Goal: Information Seeking & Learning: Learn about a topic

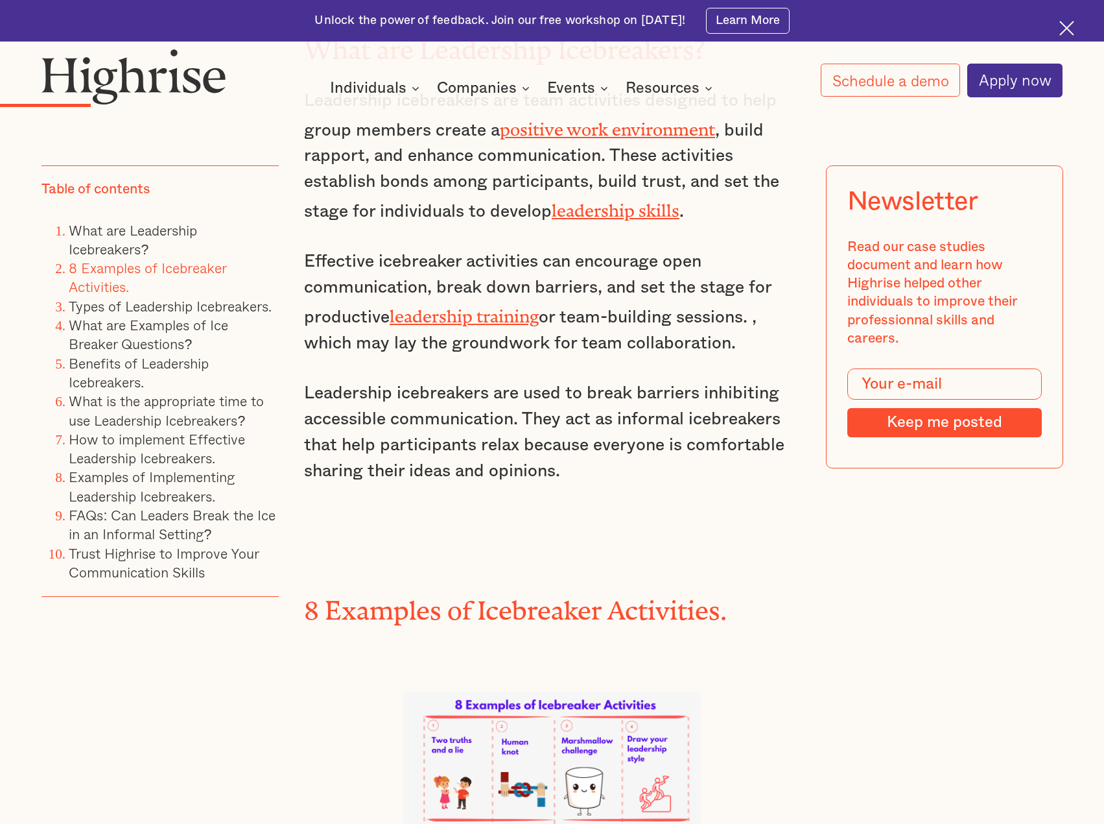
scroll to position [2659, 0]
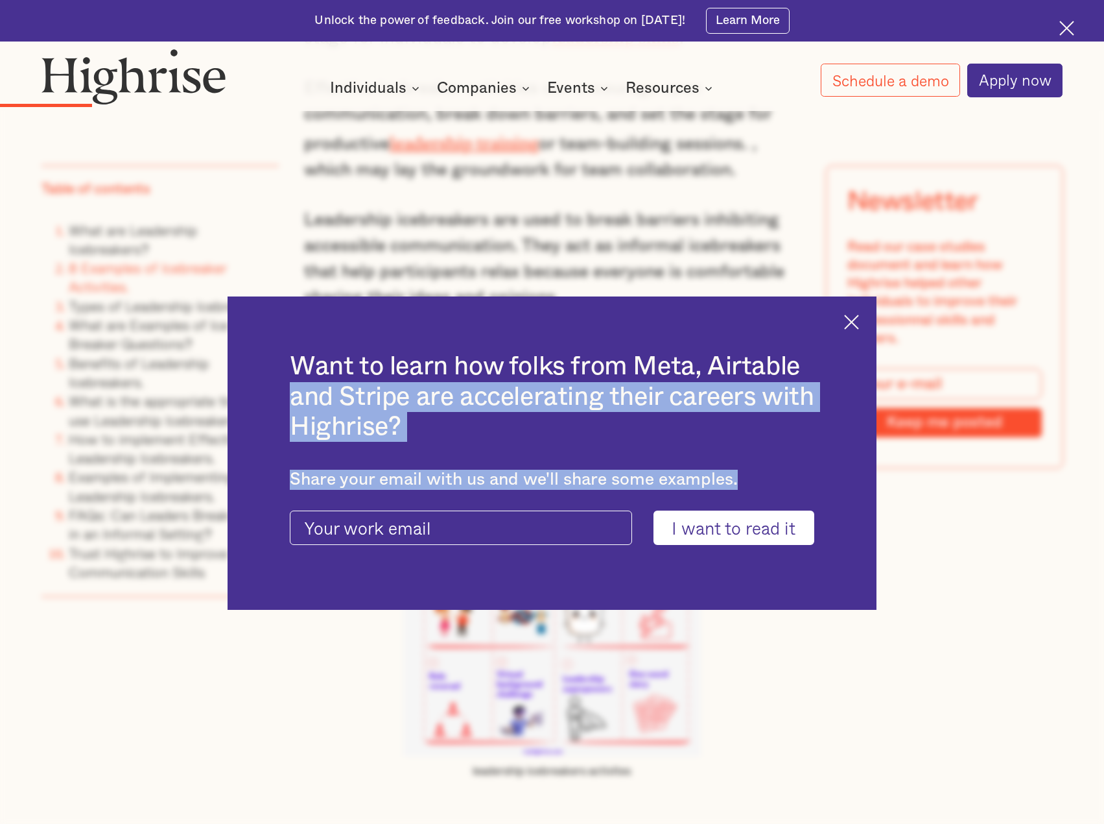
click at [852, 322] on div "Want to learn how folks from Meta, Airtable and Stripe are accelerating their c…" at bounding box center [552, 452] width 649 height 313
click at [859, 320] on img at bounding box center [851, 322] width 15 height 15
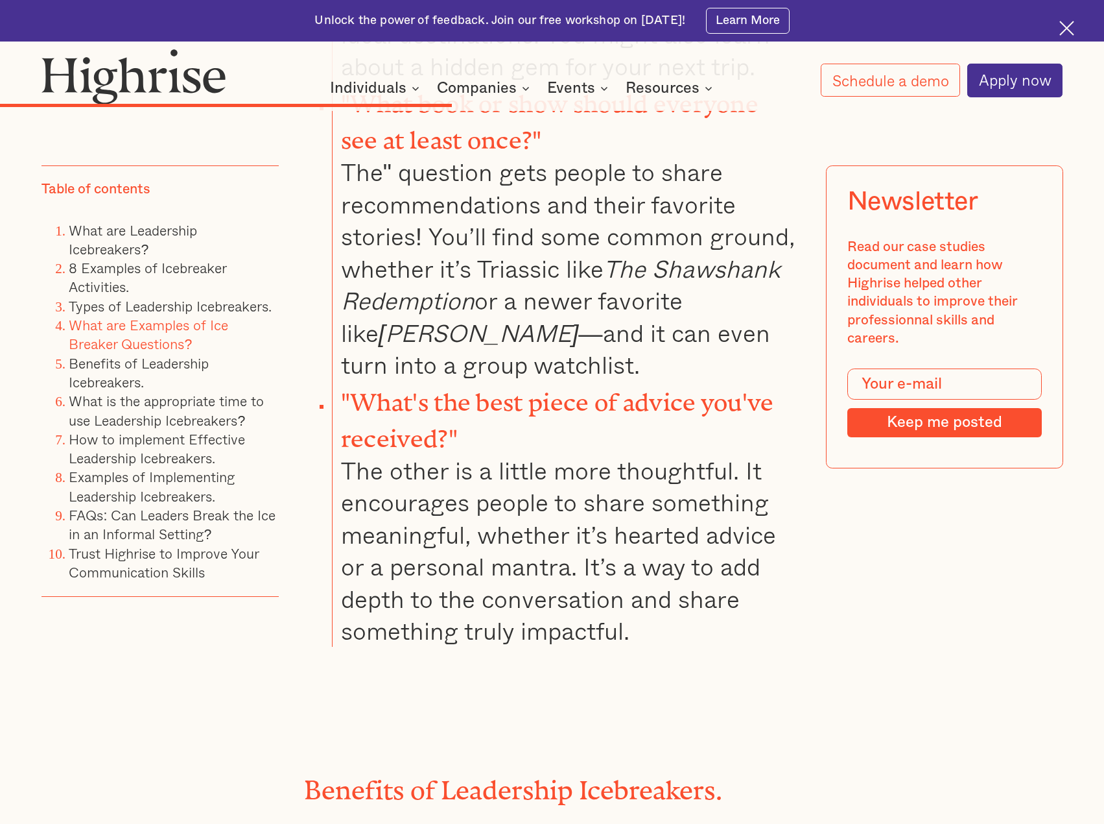
scroll to position [8496, 0]
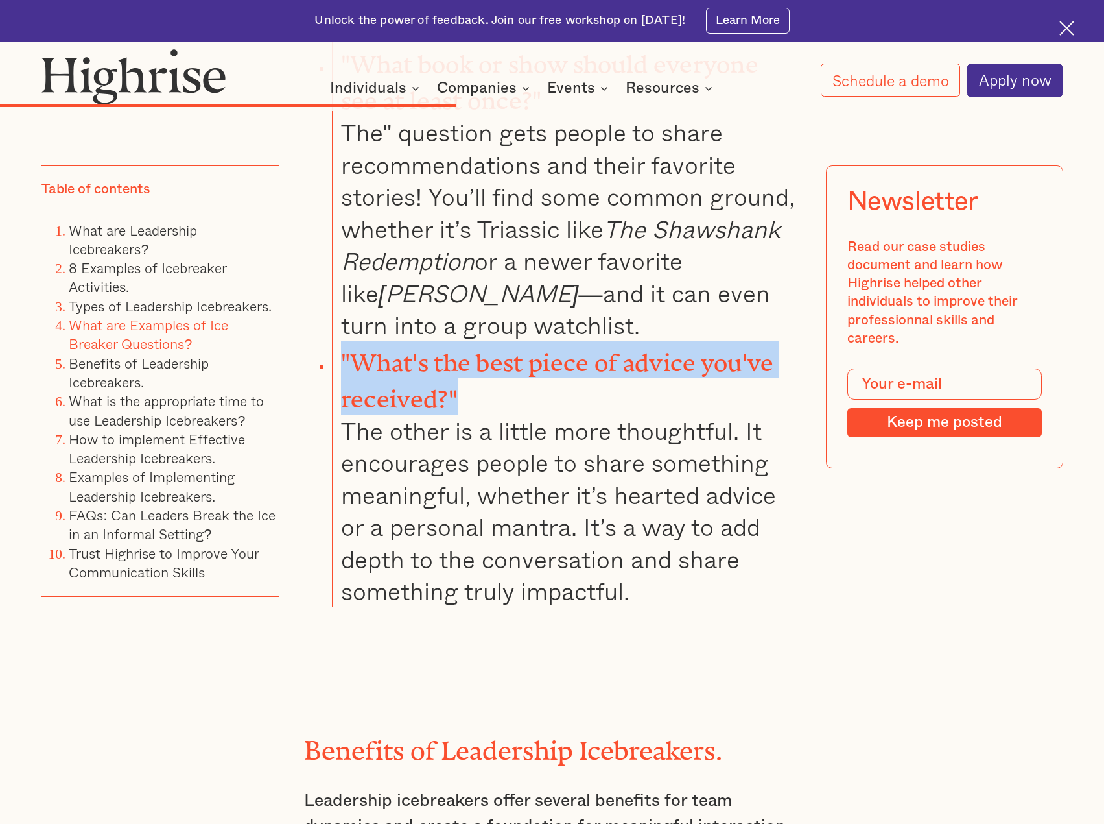
drag, startPoint x: 508, startPoint y: 287, endPoint x: 340, endPoint y: 257, distance: 171.3
click at [340, 341] on li ""What's the best piece of advice you've received?" The other is a little more t…" at bounding box center [566, 474] width 468 height 266
copy strong ""What's the best piece of advice you've received?""
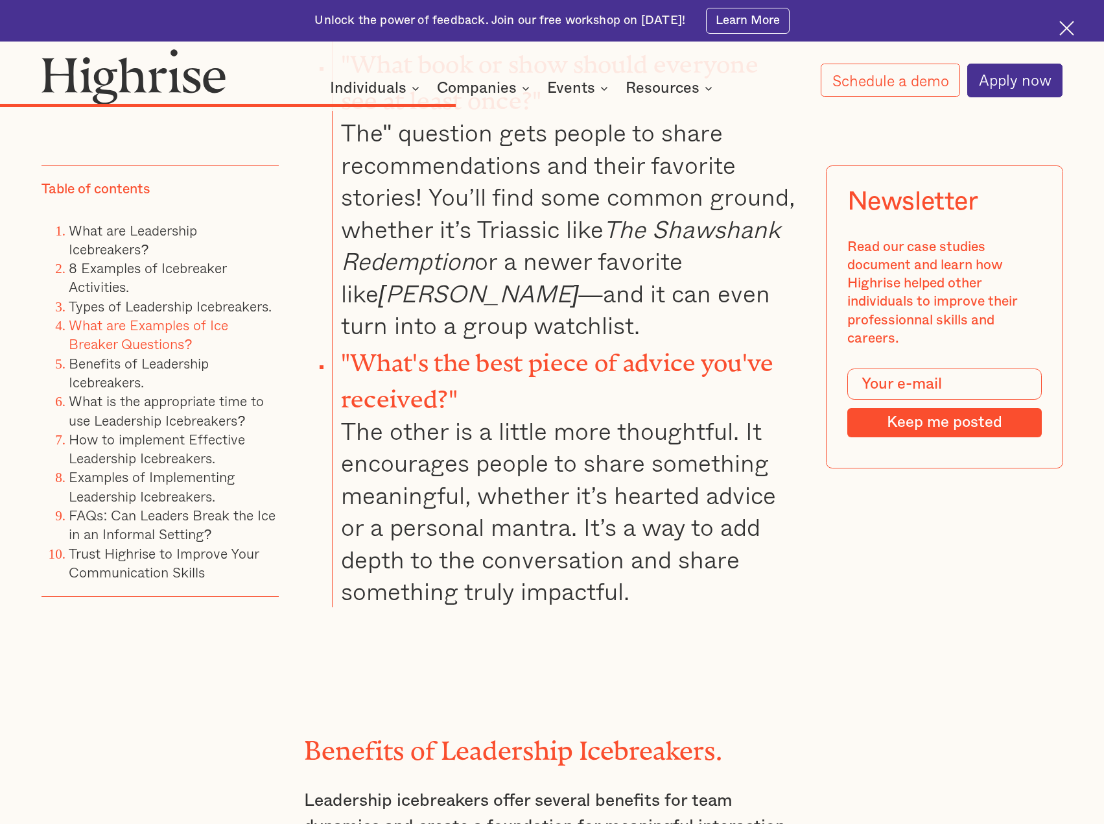
click at [696, 384] on li ""What's the best piece of advice you've received?" The other is a little more t…" at bounding box center [566, 474] width 468 height 266
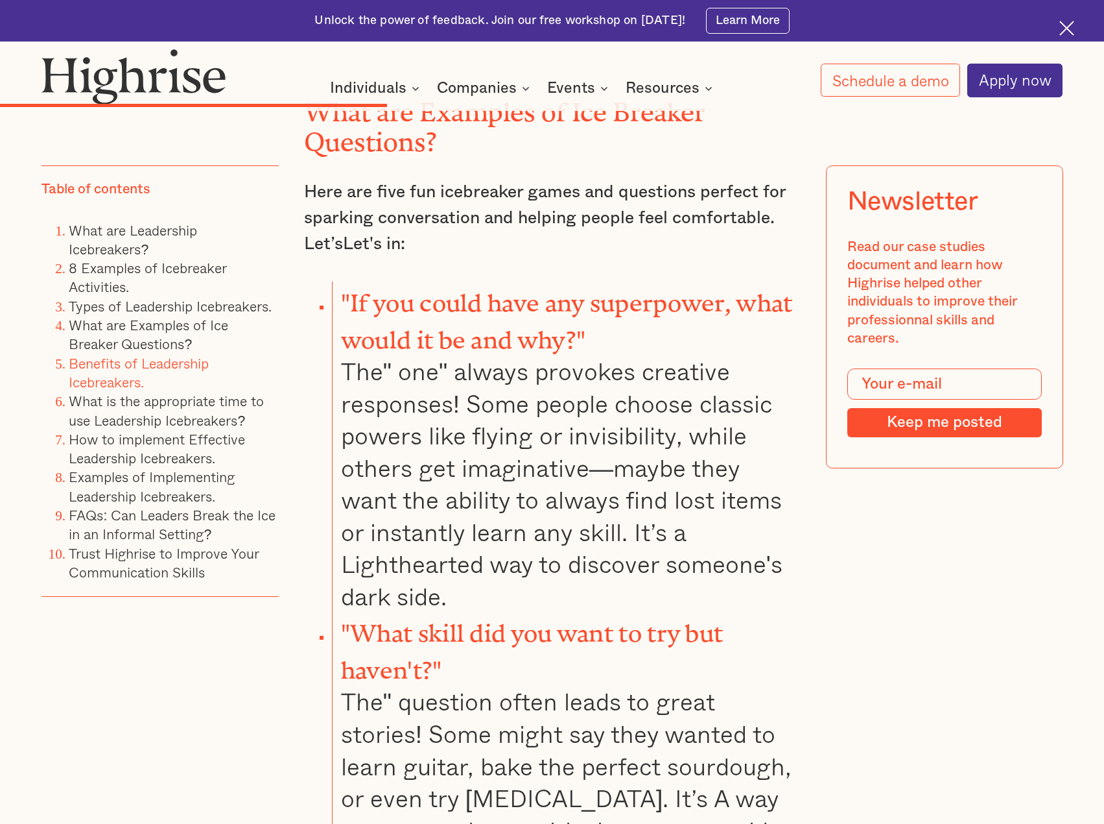
scroll to position [7393, 0]
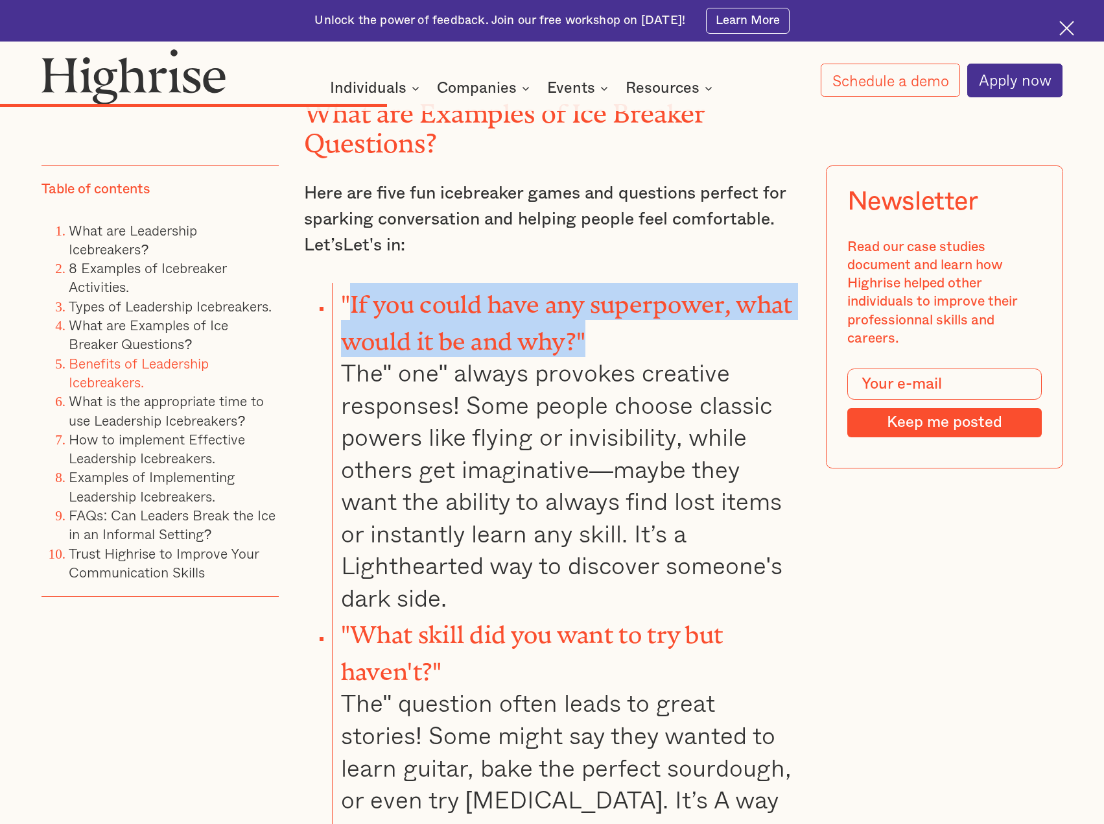
drag, startPoint x: 617, startPoint y: 262, endPoint x: 348, endPoint y: 227, distance: 271.4
click at [348, 283] on li ""If you could have any superpower, what would it be and why?" The" one" always …" at bounding box center [566, 448] width 468 height 330
copy strong "If you could have any superpower, what would it be and why?""
